Goal: Find specific page/section: Find specific page/section

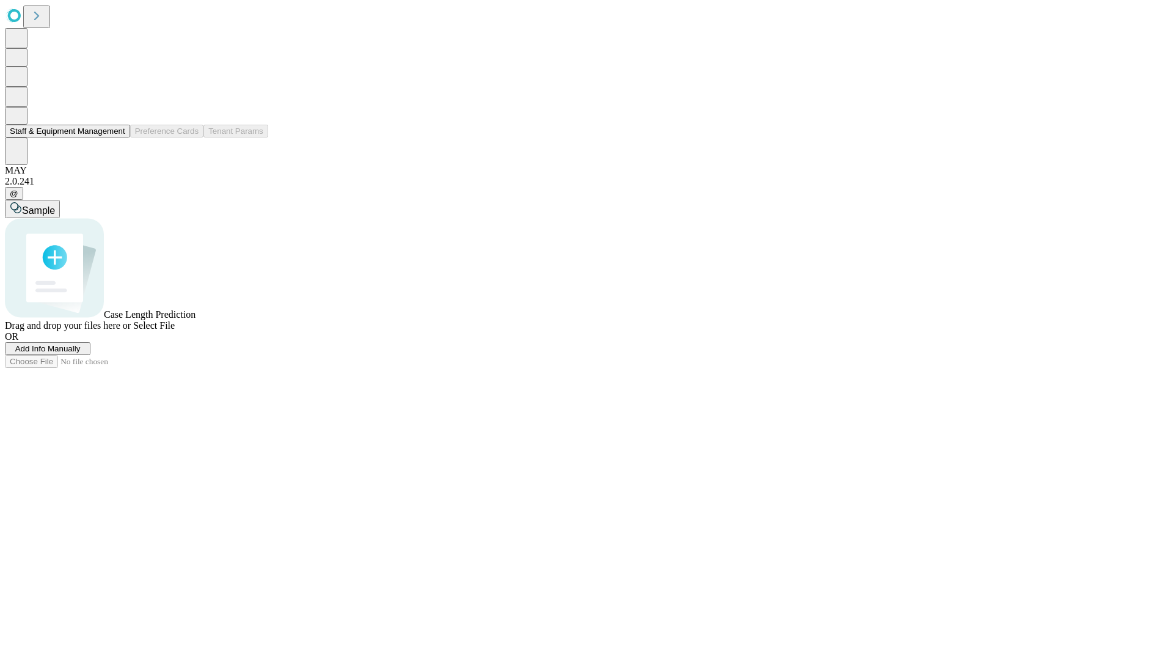
click at [117, 137] on button "Staff & Equipment Management" at bounding box center [67, 131] width 125 height 13
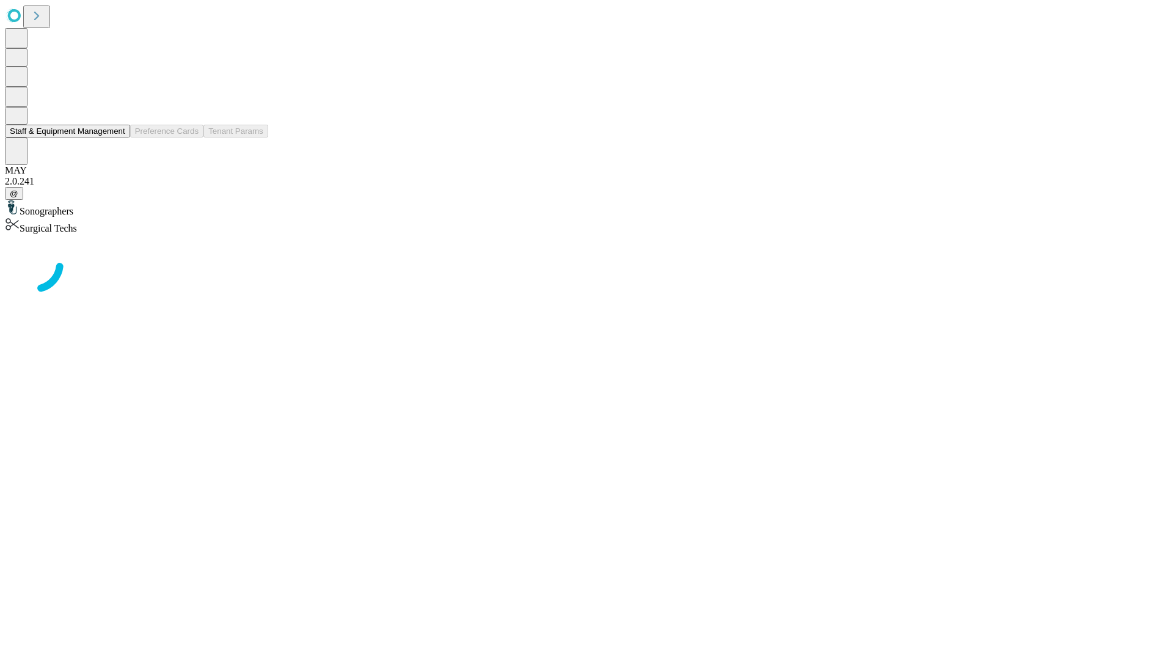
click at [117, 137] on button "Staff & Equipment Management" at bounding box center [67, 131] width 125 height 13
